Goal: Navigation & Orientation: Find specific page/section

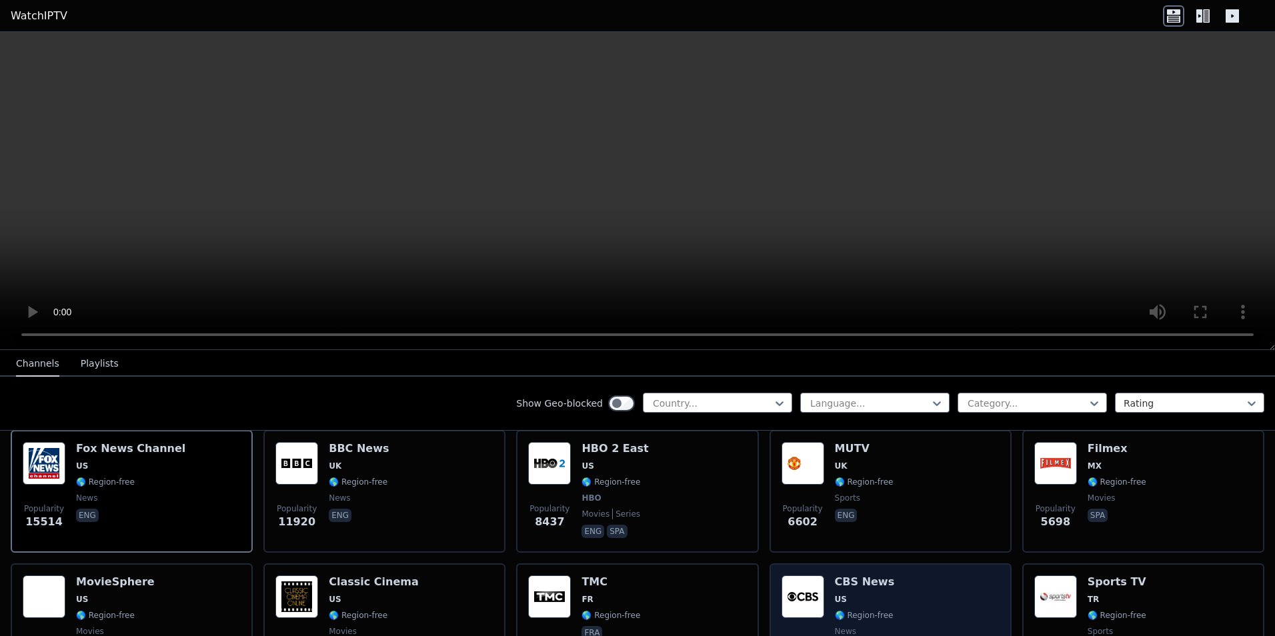
scroll to position [133, 0]
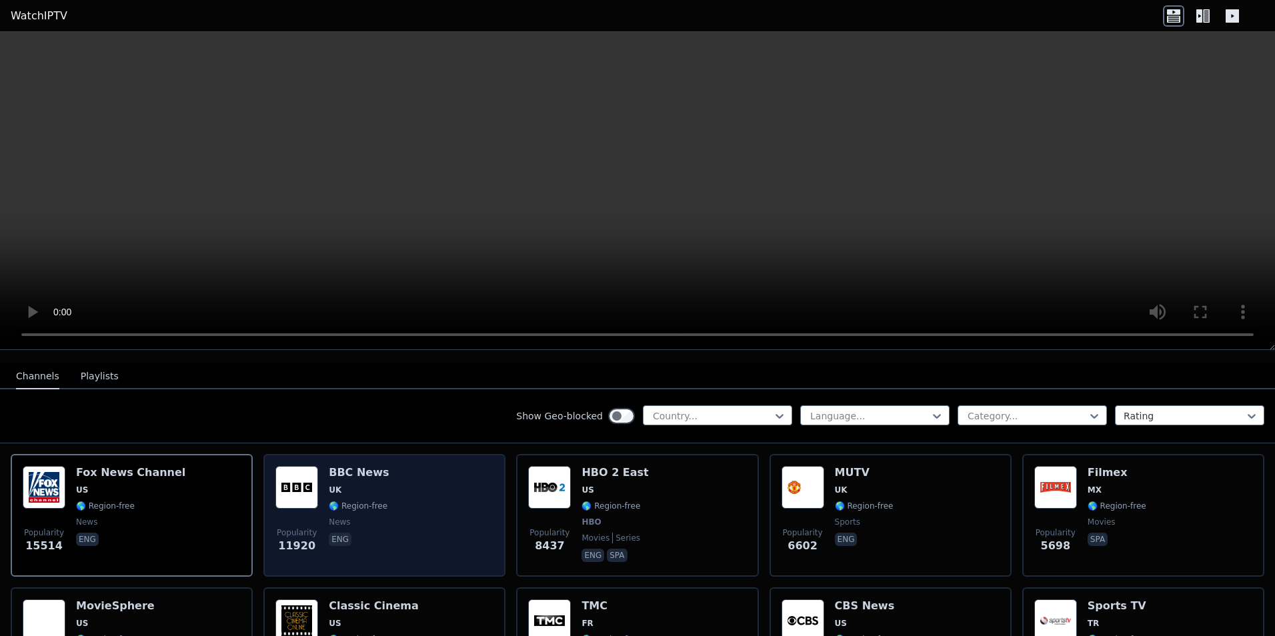
click at [303, 497] on img at bounding box center [296, 487] width 43 height 43
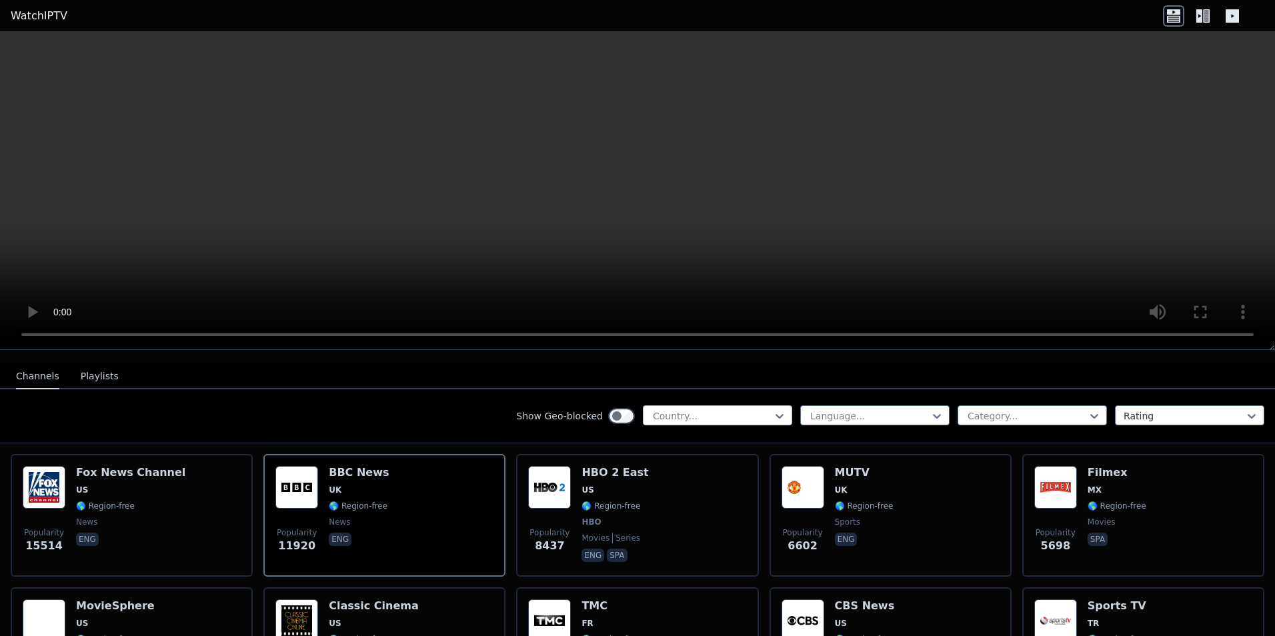
click at [735, 414] on div "Country..." at bounding box center [717, 416] width 149 height 20
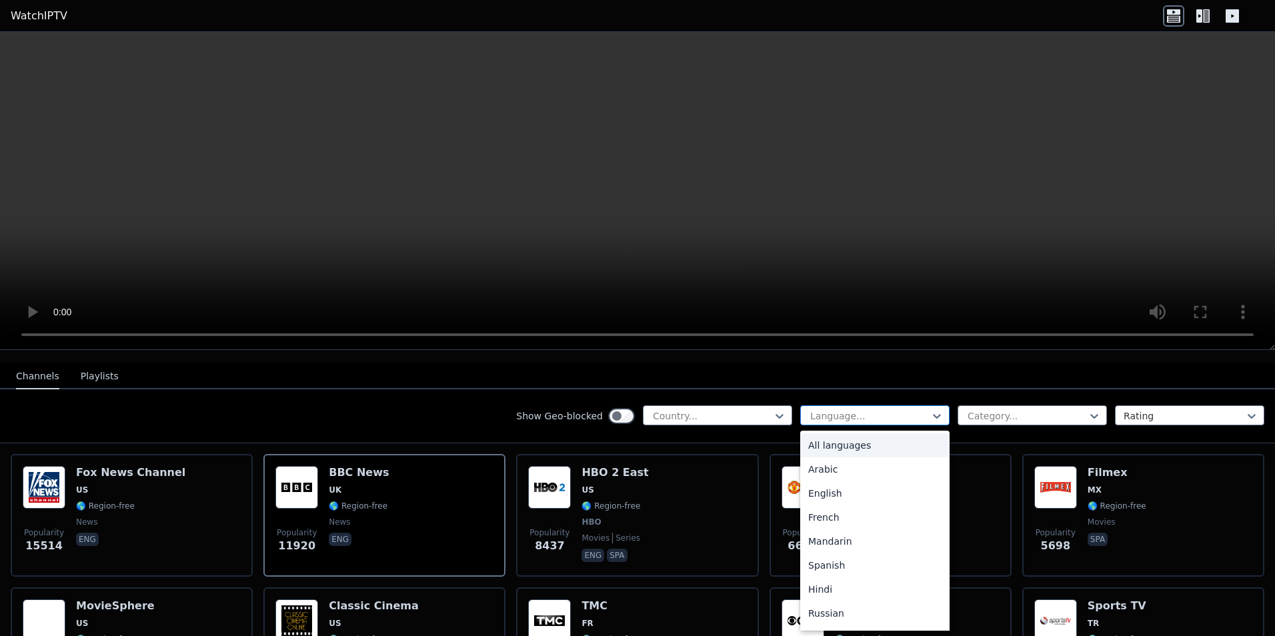
click at [833, 410] on div at bounding box center [869, 416] width 121 height 13
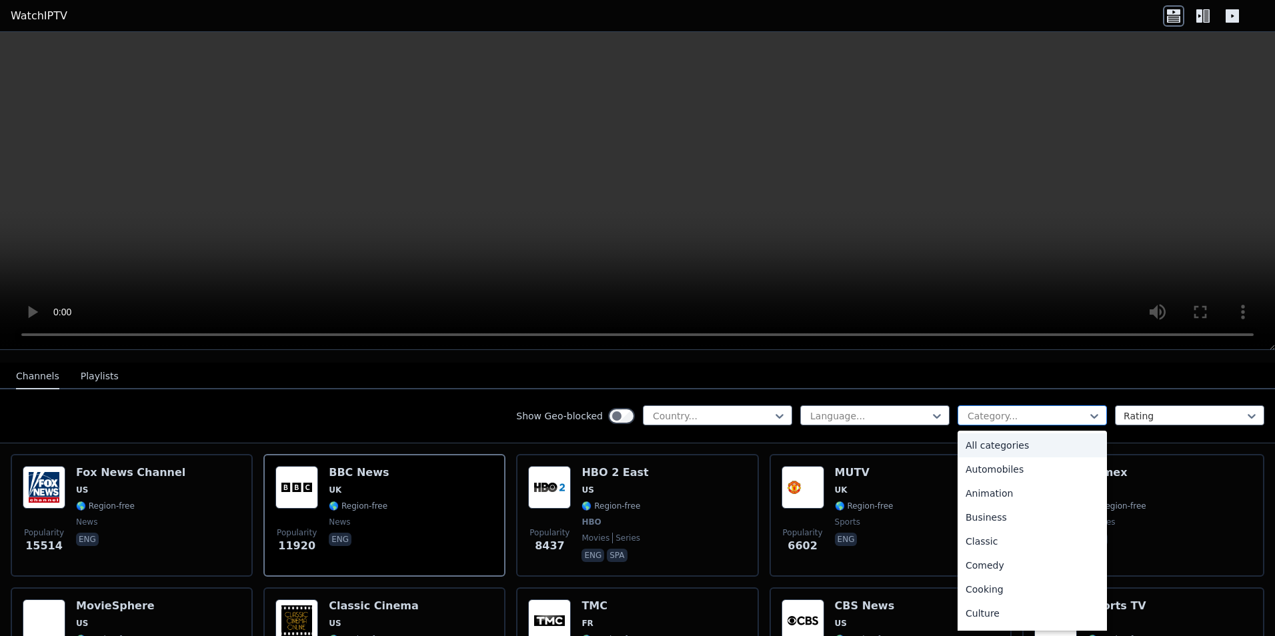
click at [1003, 410] on div at bounding box center [1026, 416] width 121 height 13
click at [1171, 410] on div at bounding box center [1184, 416] width 121 height 13
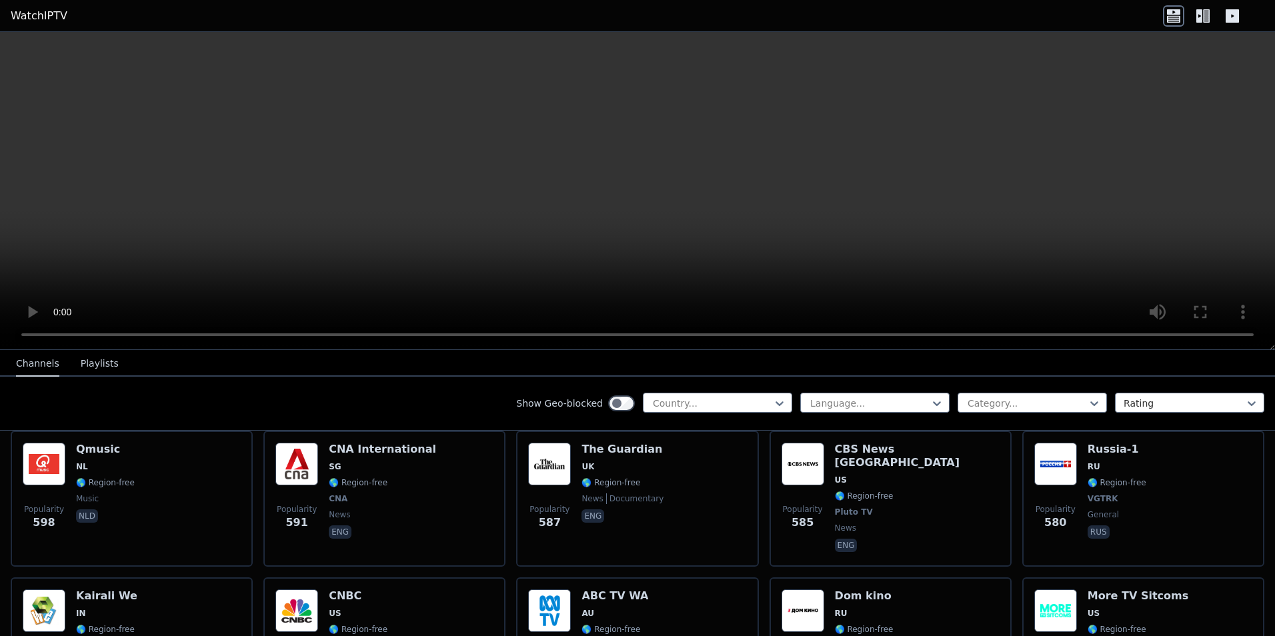
scroll to position [3868, 0]
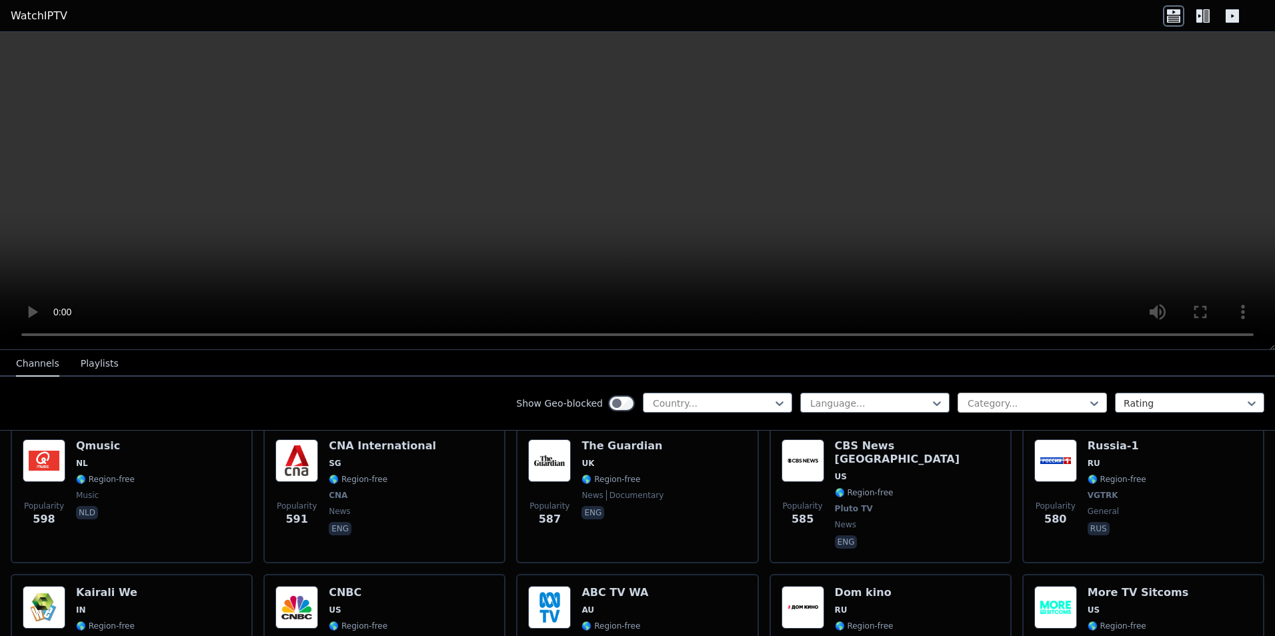
click at [966, 399] on div at bounding box center [1026, 403] width 121 height 13
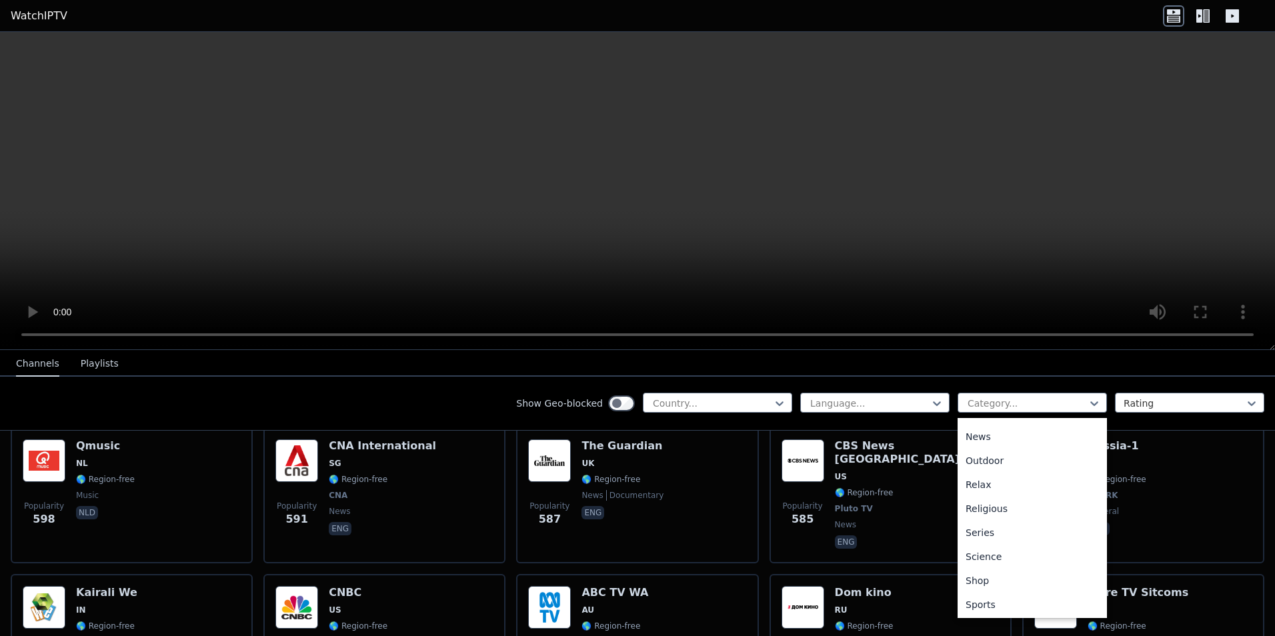
scroll to position [454, 0]
click at [994, 546] on div "Sports" at bounding box center [1032, 556] width 149 height 24
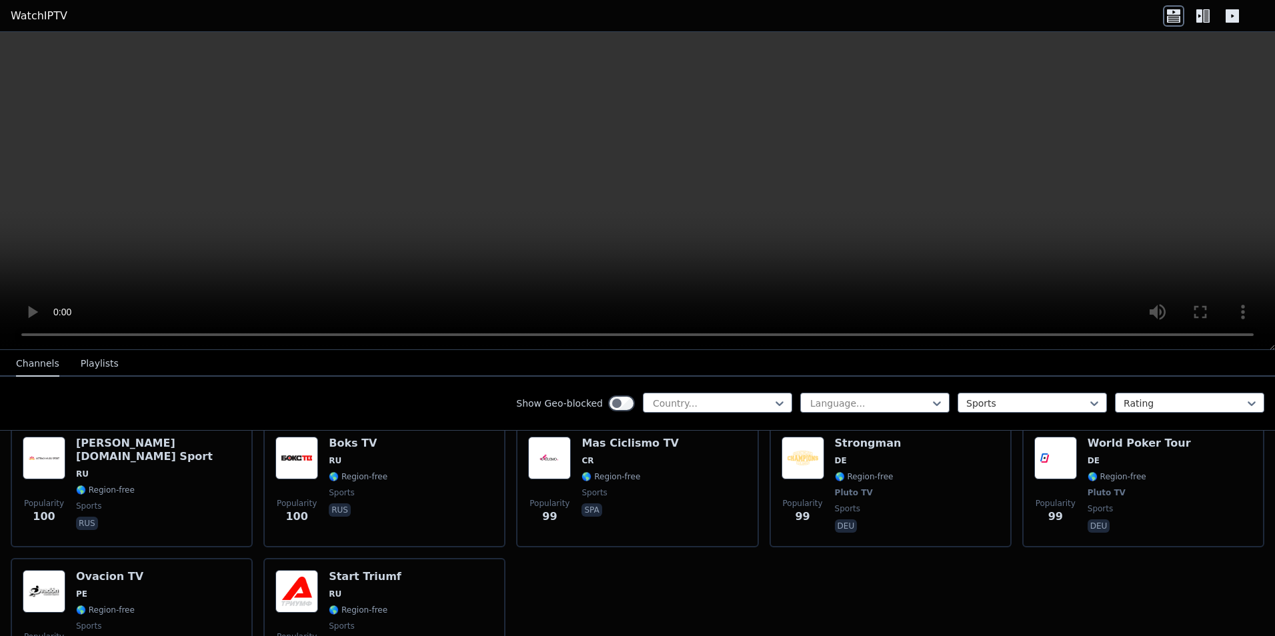
scroll to position [3022, 0]
